Goal: Transaction & Acquisition: Purchase product/service

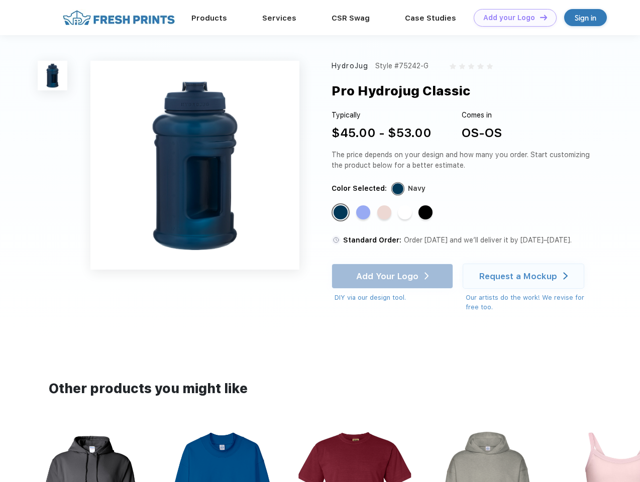
click at [511, 18] on link "Add your Logo Design Tool" at bounding box center [515, 18] width 83 height 18
click at [0, 0] on div "Design Tool" at bounding box center [0, 0] width 0 height 0
click at [539, 17] on link "Add your Logo Design Tool" at bounding box center [515, 18] width 83 height 18
click at [53, 75] on img at bounding box center [53, 76] width 30 height 30
click at [342, 213] on div "Standard Color" at bounding box center [341, 212] width 14 height 14
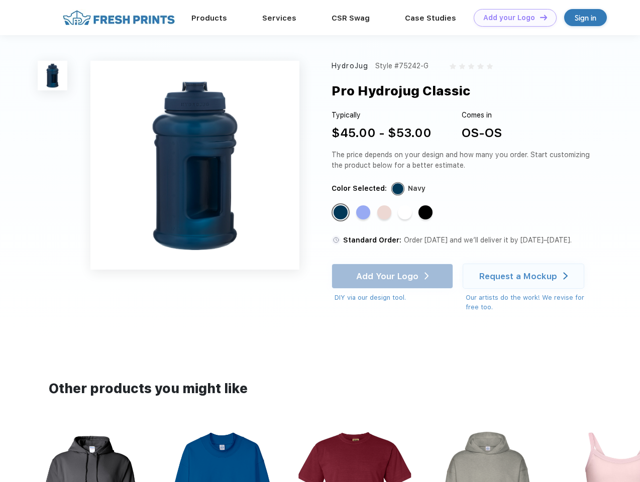
click at [364, 213] on div "Standard Color" at bounding box center [363, 212] width 14 height 14
click at [385, 213] on div "Standard Color" at bounding box center [384, 212] width 14 height 14
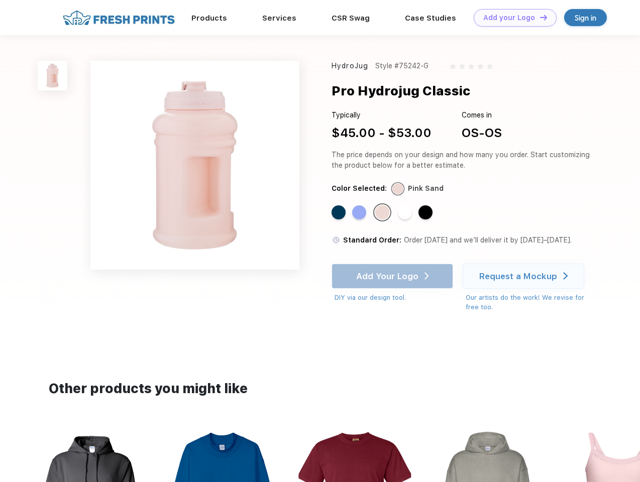
click at [406, 213] on div "Standard Color" at bounding box center [405, 212] width 14 height 14
click at [427, 213] on div "Standard Color" at bounding box center [426, 212] width 14 height 14
click at [393, 276] on div "Add Your Logo DIY via our design tool. Ah shoot! This product isn't up in our d…" at bounding box center [393, 283] width 122 height 39
